Goal: Feedback & Contribution: Submit feedback/report problem

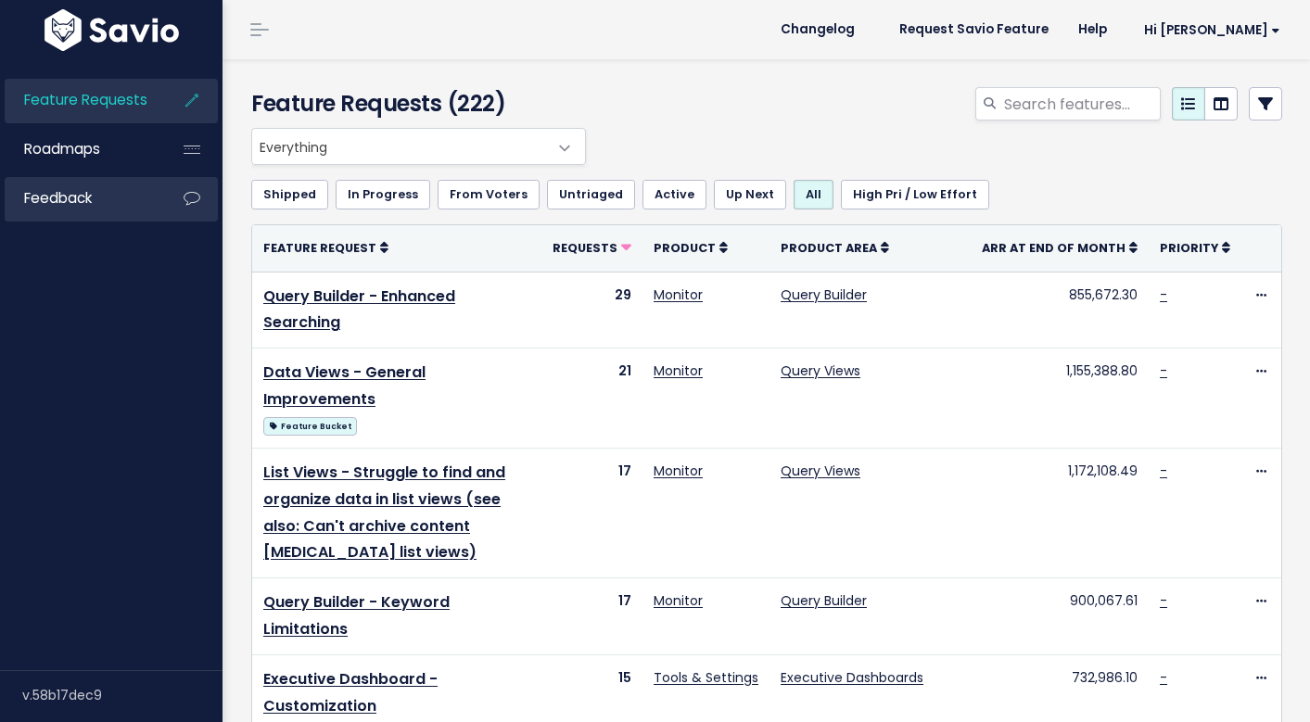
click at [78, 194] on span "Feedback" at bounding box center [58, 197] width 68 height 19
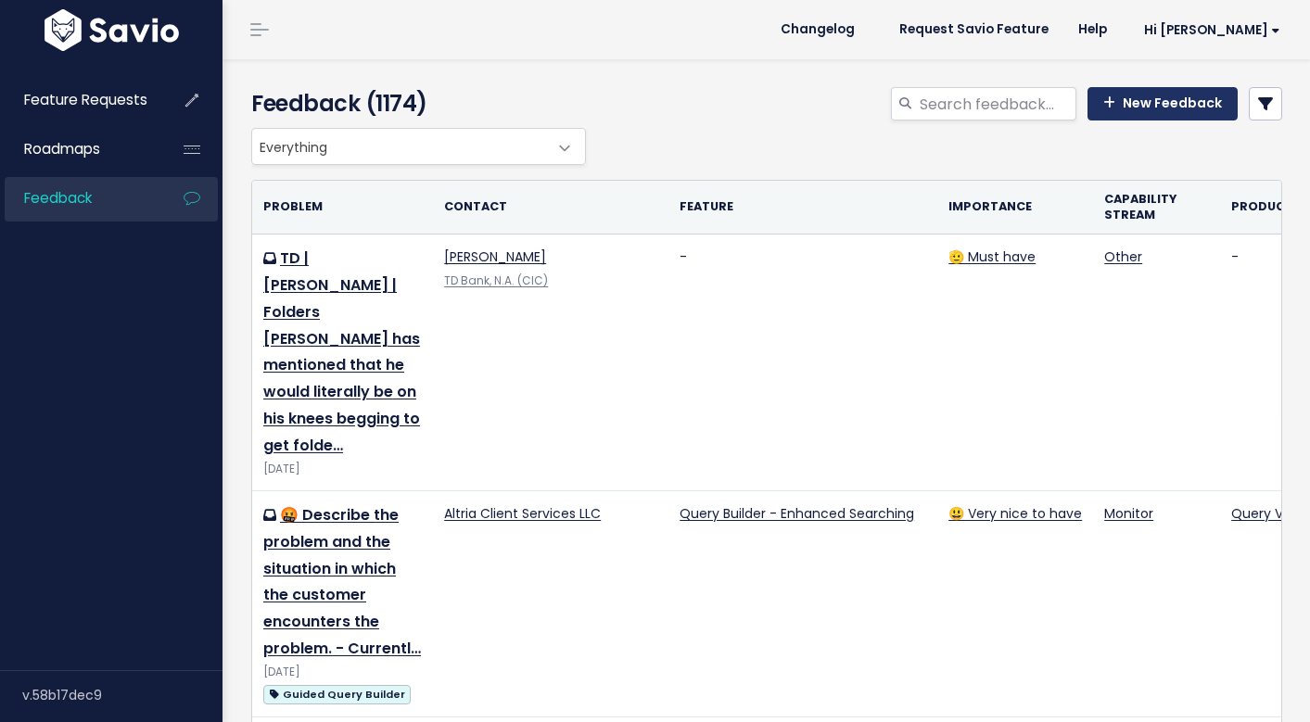
click at [1141, 103] on link "New Feedback" at bounding box center [1163, 103] width 150 height 33
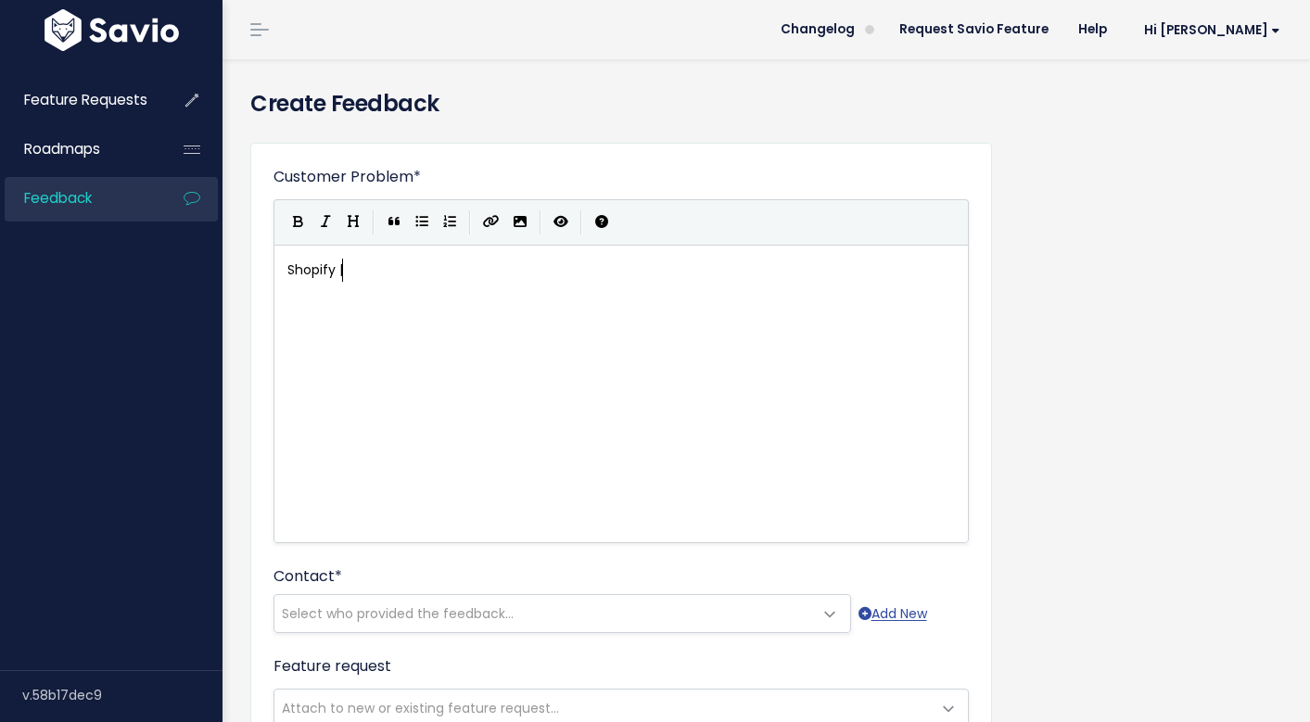
scroll to position [6, 58]
type textarea "Shopify | Source Coverahge"
type textarea "ge"
type textarea "g"
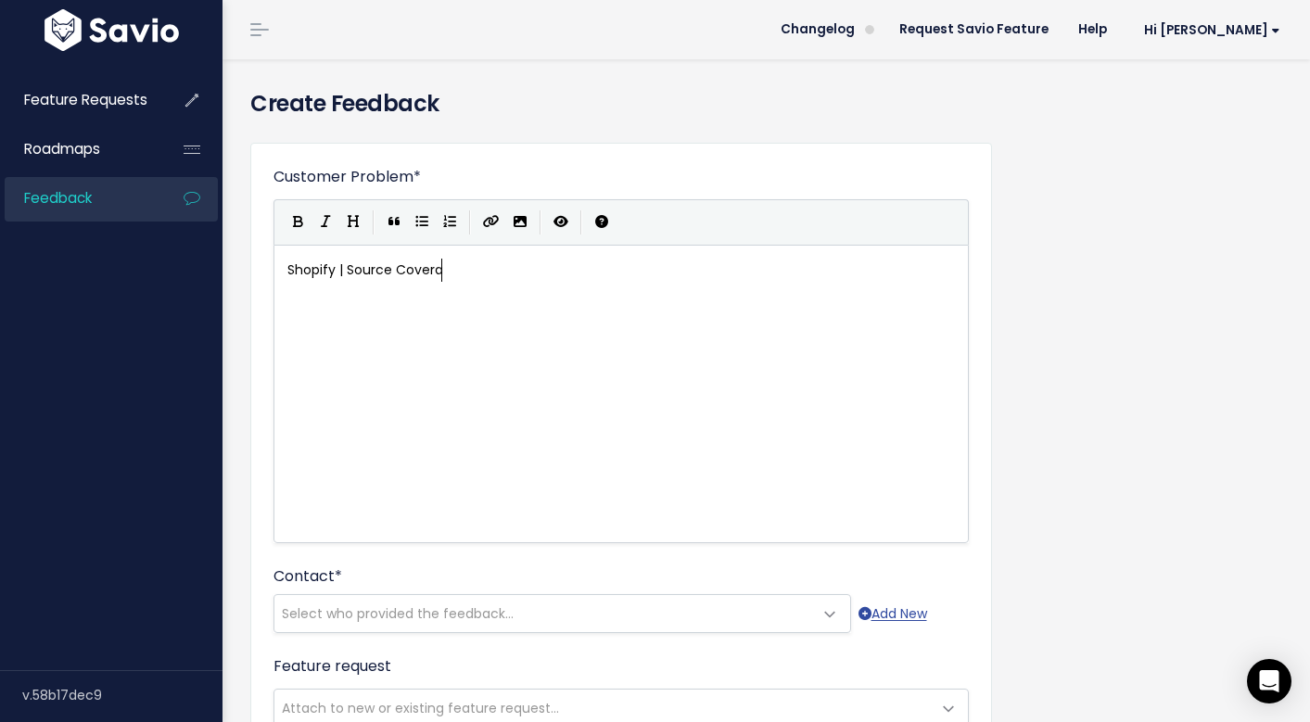
type textarea "ge"
type textarea "e | Replies"
type textarea "|"
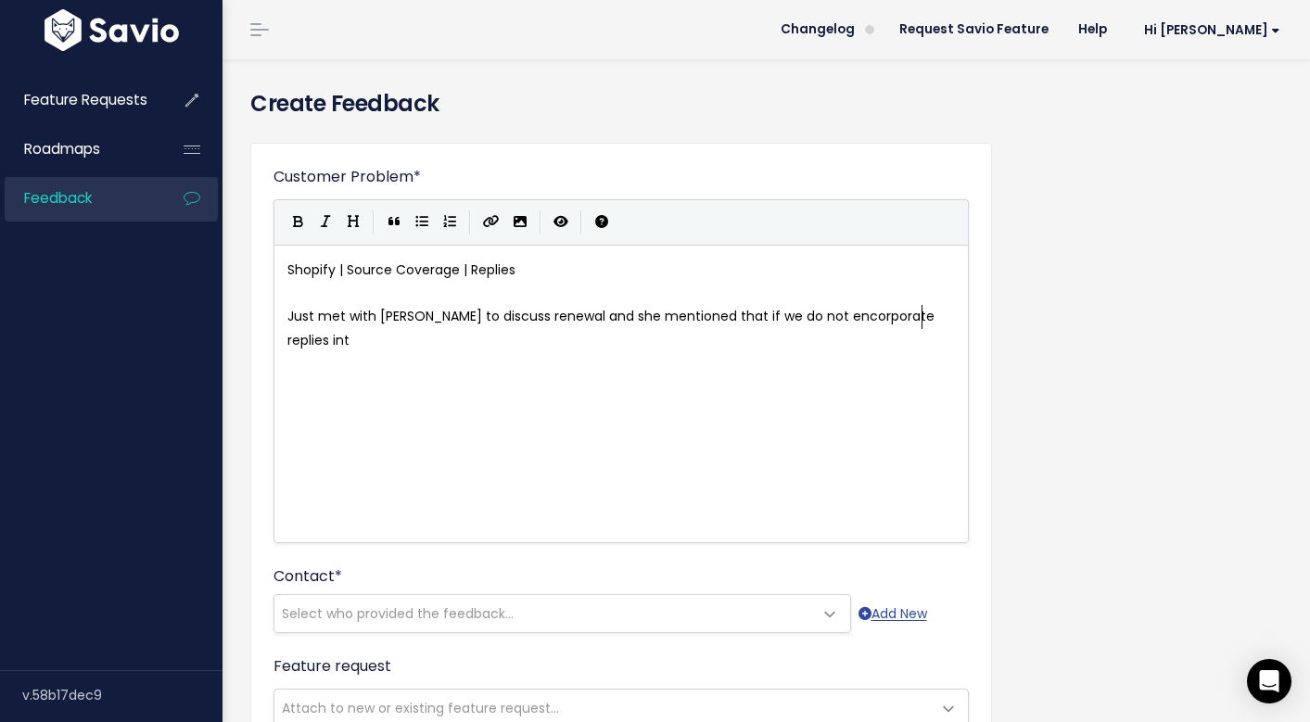
scroll to position [6, 643]
type textarea "Just met with rosie to discuss renewal and she mentioned that if we do not enco…"
type textarea "ad"
type textarea "nd comments into"
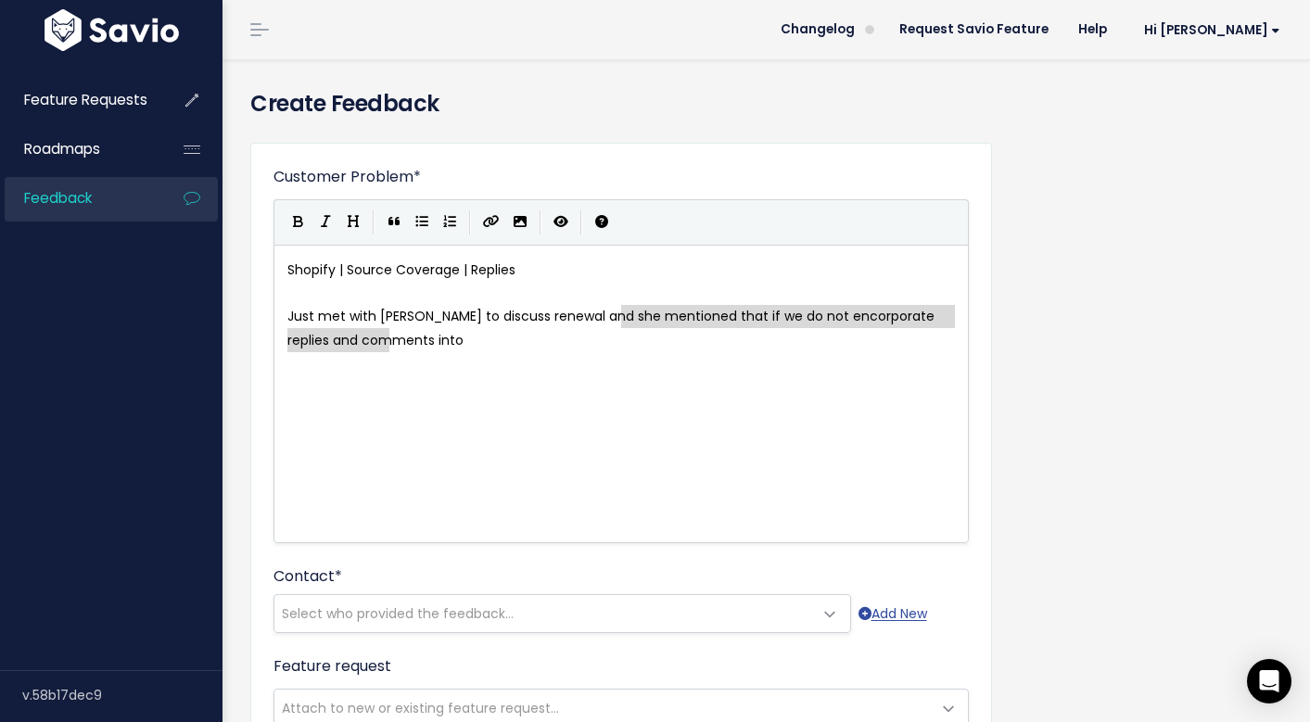
type textarea "Just met with rosie to discuss renewal and she mentioned that if we do not enco…"
drag, startPoint x: 601, startPoint y: 350, endPoint x: 226, endPoint y: 307, distance: 377.0
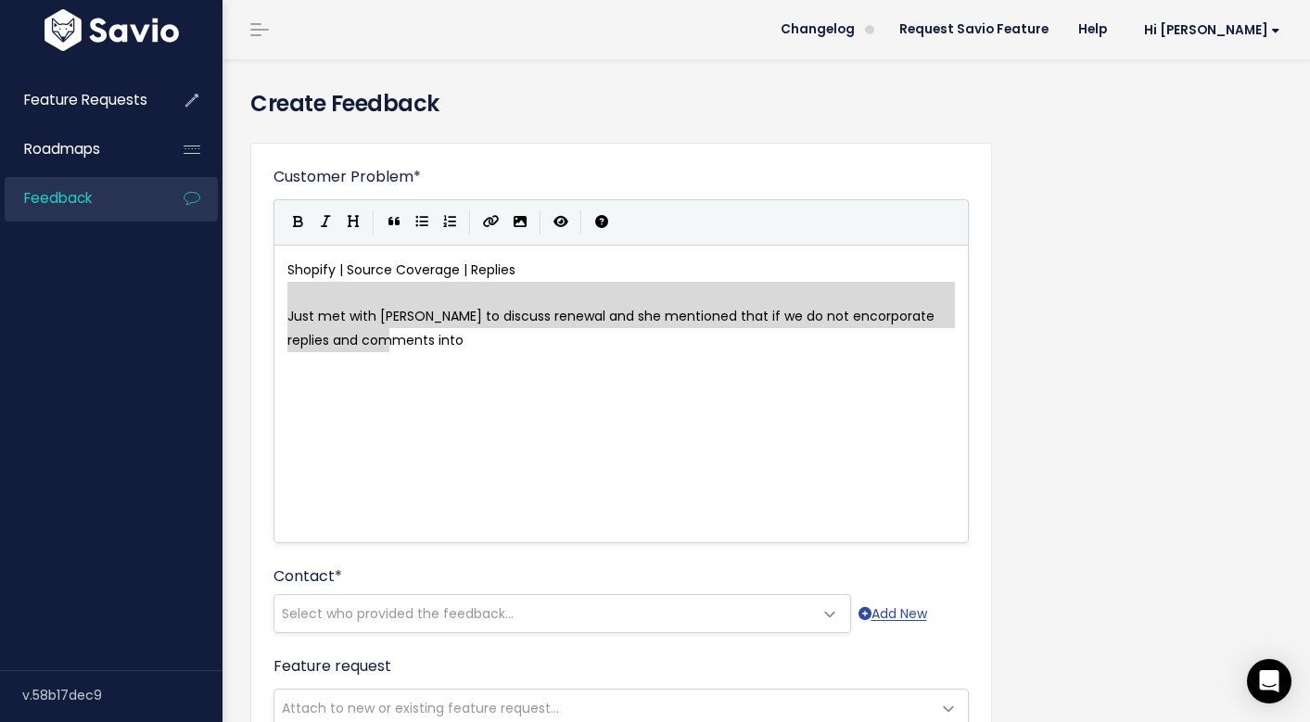
type textarea "Shopify | Source Coverage | Replies Just met with rosie to discuss renewal and …"
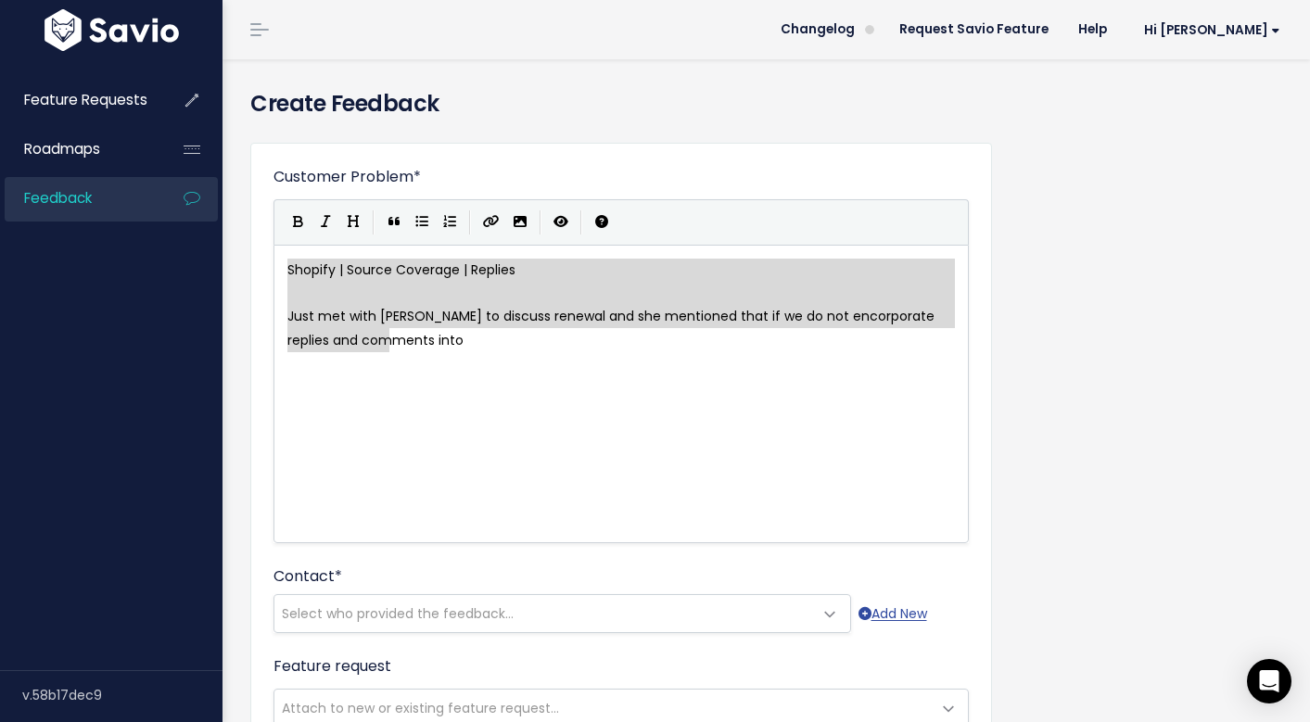
drag, startPoint x: 509, startPoint y: 340, endPoint x: 268, endPoint y: 272, distance: 250.6
